Goal: Navigation & Orientation: Find specific page/section

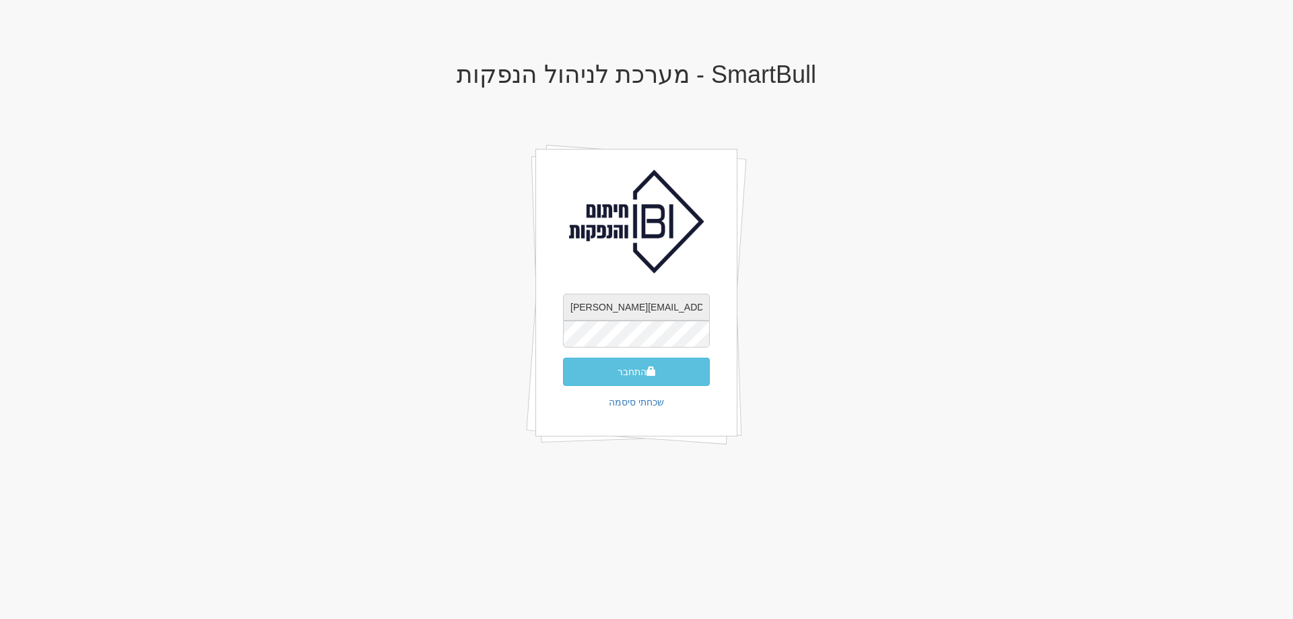
click at [689, 303] on input "dana@ibi.co.il" at bounding box center [636, 307] width 147 height 27
type input "shir@ibi.co.il"
click at [638, 370] on button "התחבר" at bounding box center [636, 372] width 147 height 28
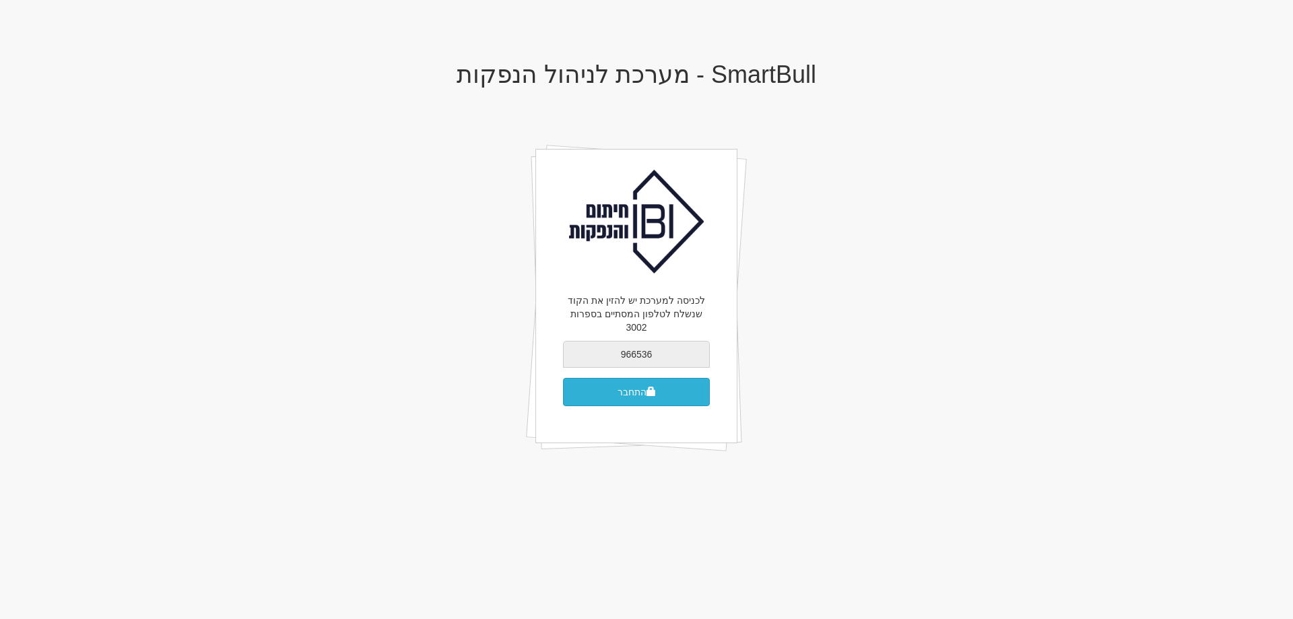
type input "966536"
click at [633, 378] on button "התחבר" at bounding box center [636, 392] width 147 height 28
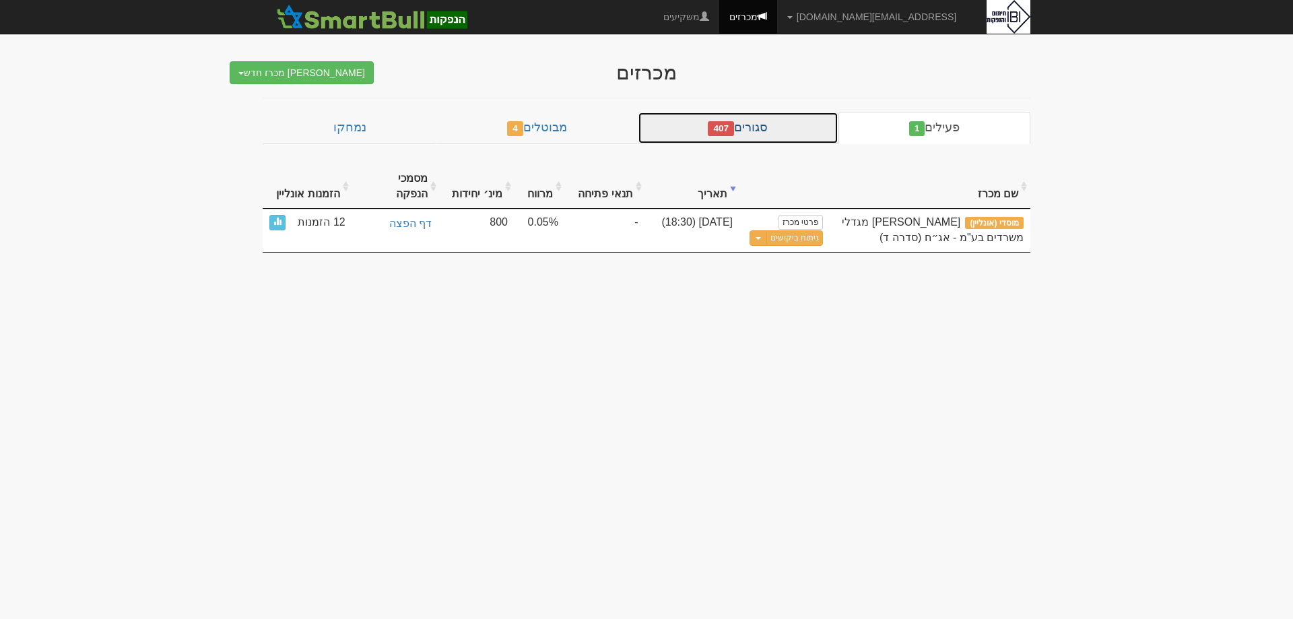
drag, startPoint x: 759, startPoint y: 124, endPoint x: 768, endPoint y: 131, distance: 11.5
click at [760, 124] on link "סגורים 407" at bounding box center [738, 128] width 201 height 32
